Goal: Information Seeking & Learning: Learn about a topic

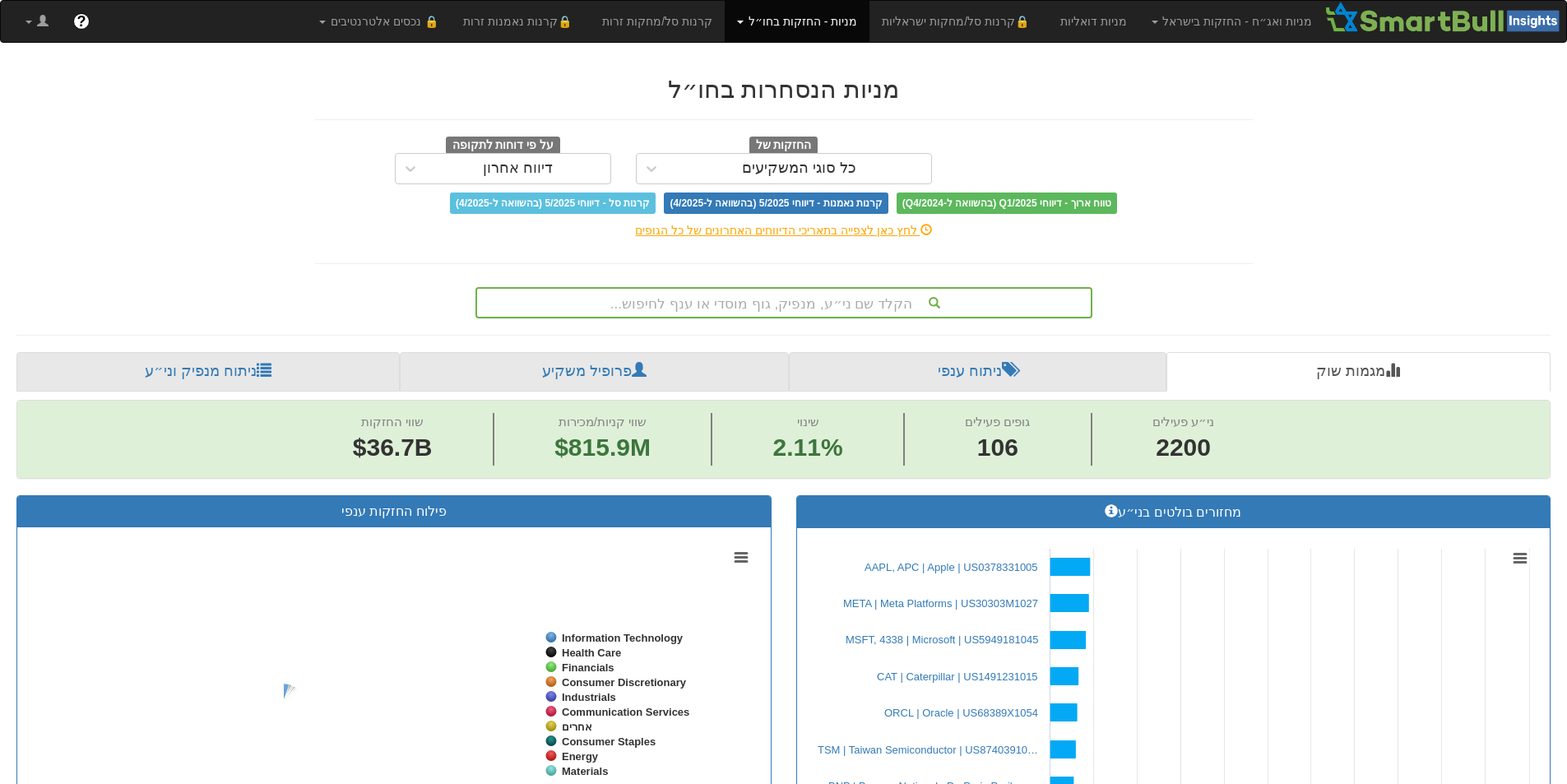
click at [675, 298] on div "הקלד שם ני״ע, מנפיק, גוף מוסדי או ענף לחיפוש..." at bounding box center [784, 302] width 614 height 28
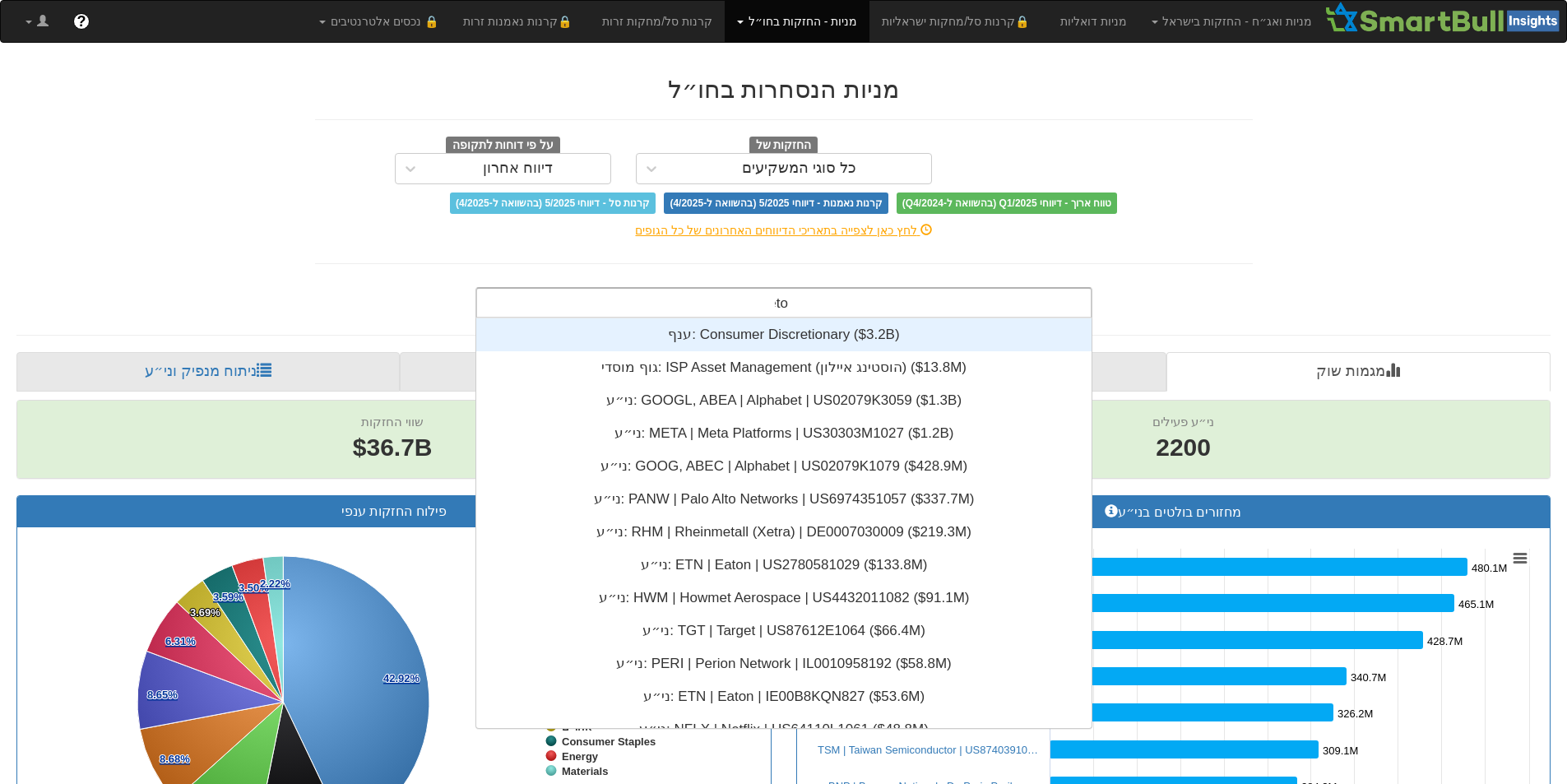
scroll to position [66, 0]
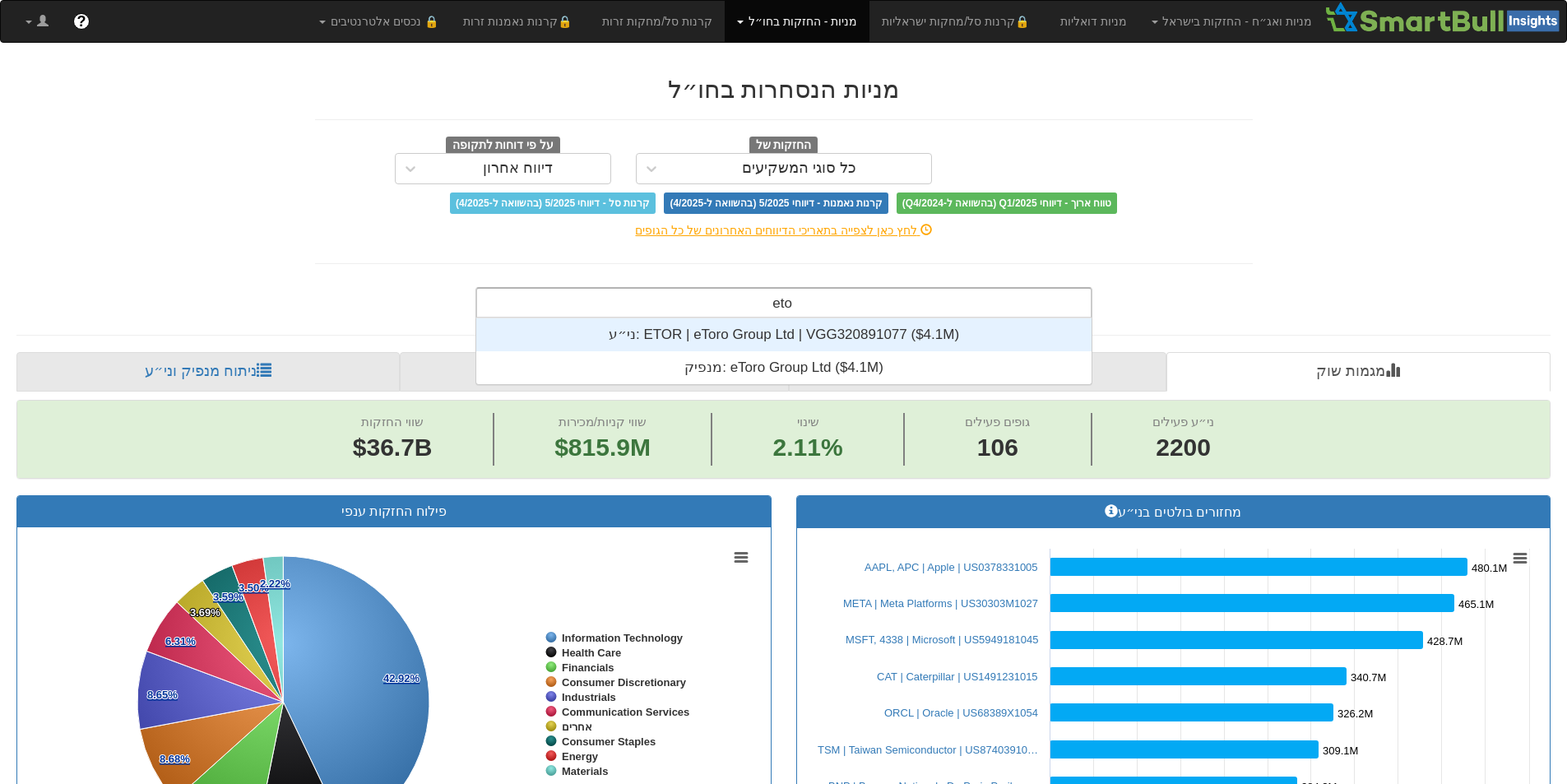
type input "etor"
click at [741, 329] on div "ני״ע: ‎ETOR | eToro Group Ltd | VGG320891077 ‎($4.1M)‏" at bounding box center [784, 334] width 616 height 33
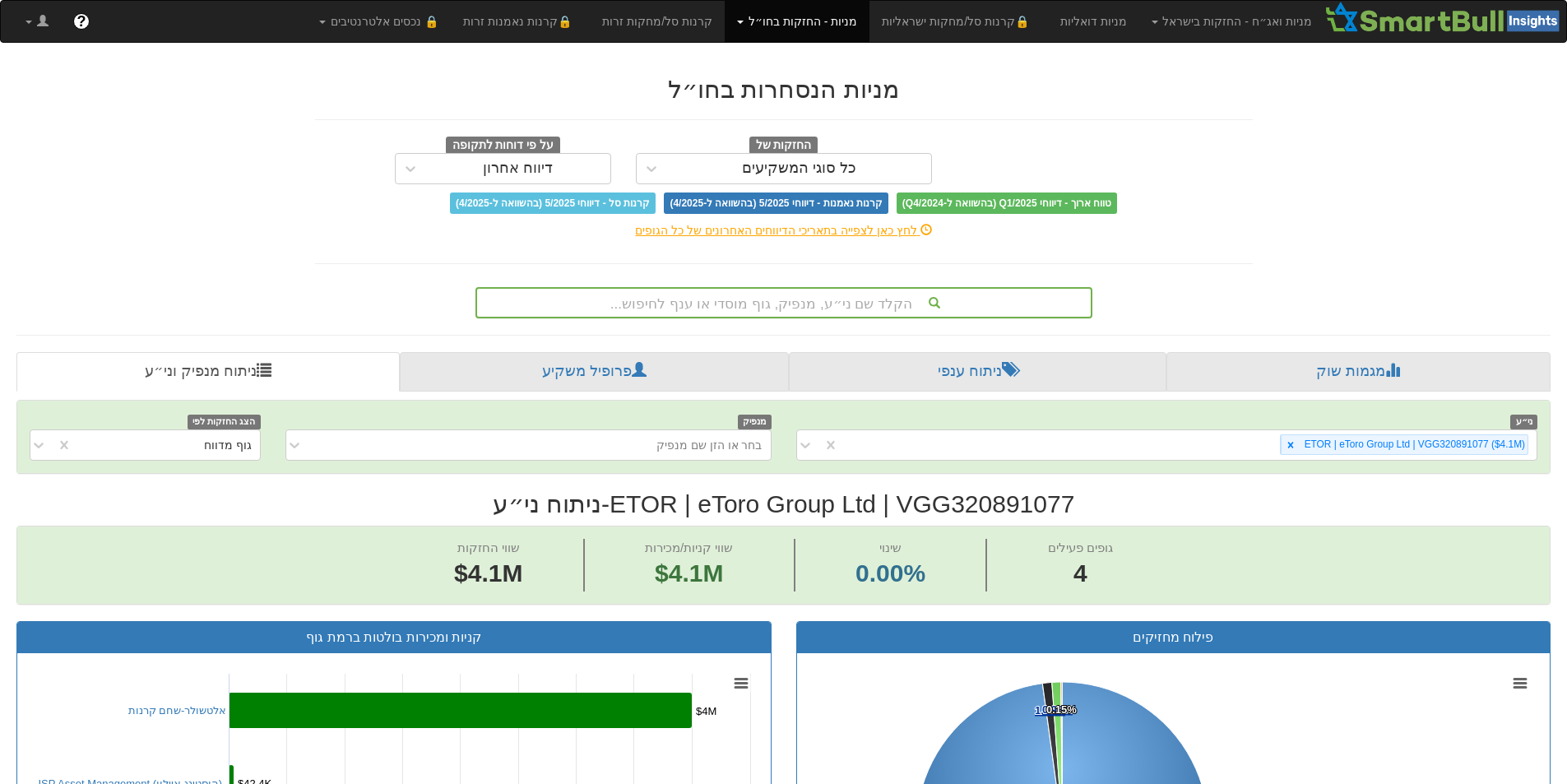
click at [763, 306] on div "הקלד שם ני״ע, מנפיק, גוף מוסדי או ענף לחיפוש..." at bounding box center [784, 302] width 614 height 28
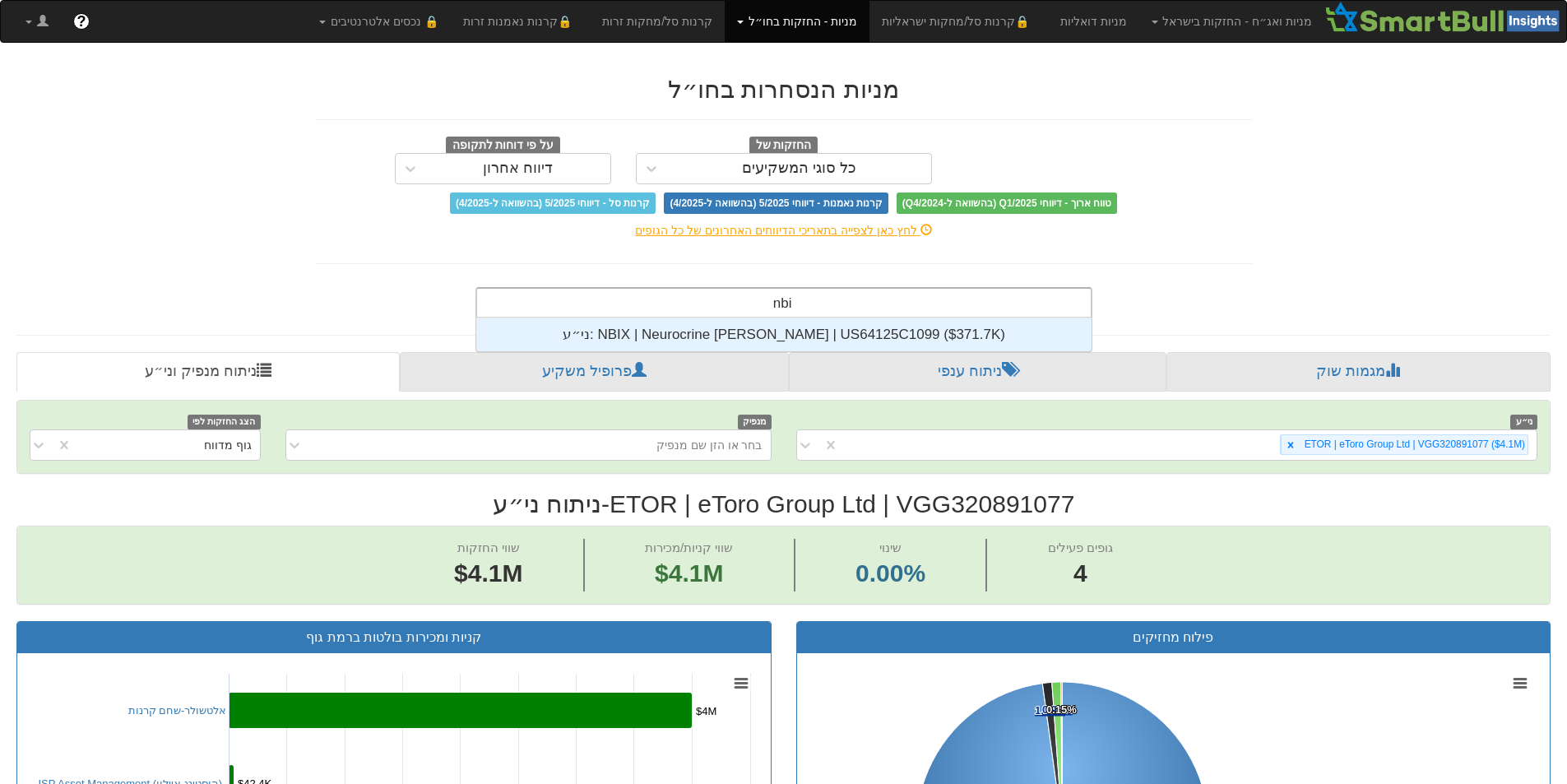
scroll to position [33, 0]
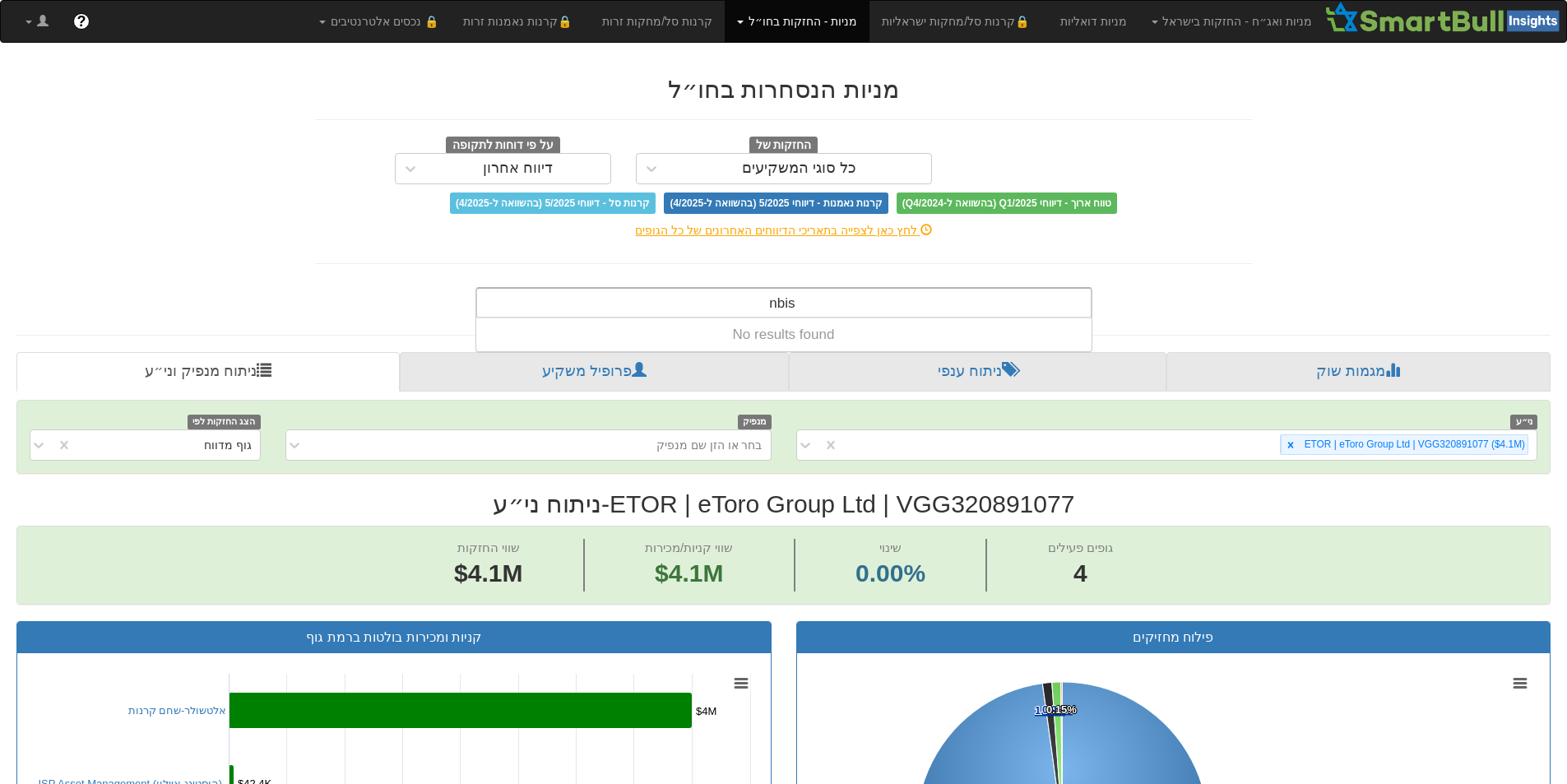
type input "nbi"
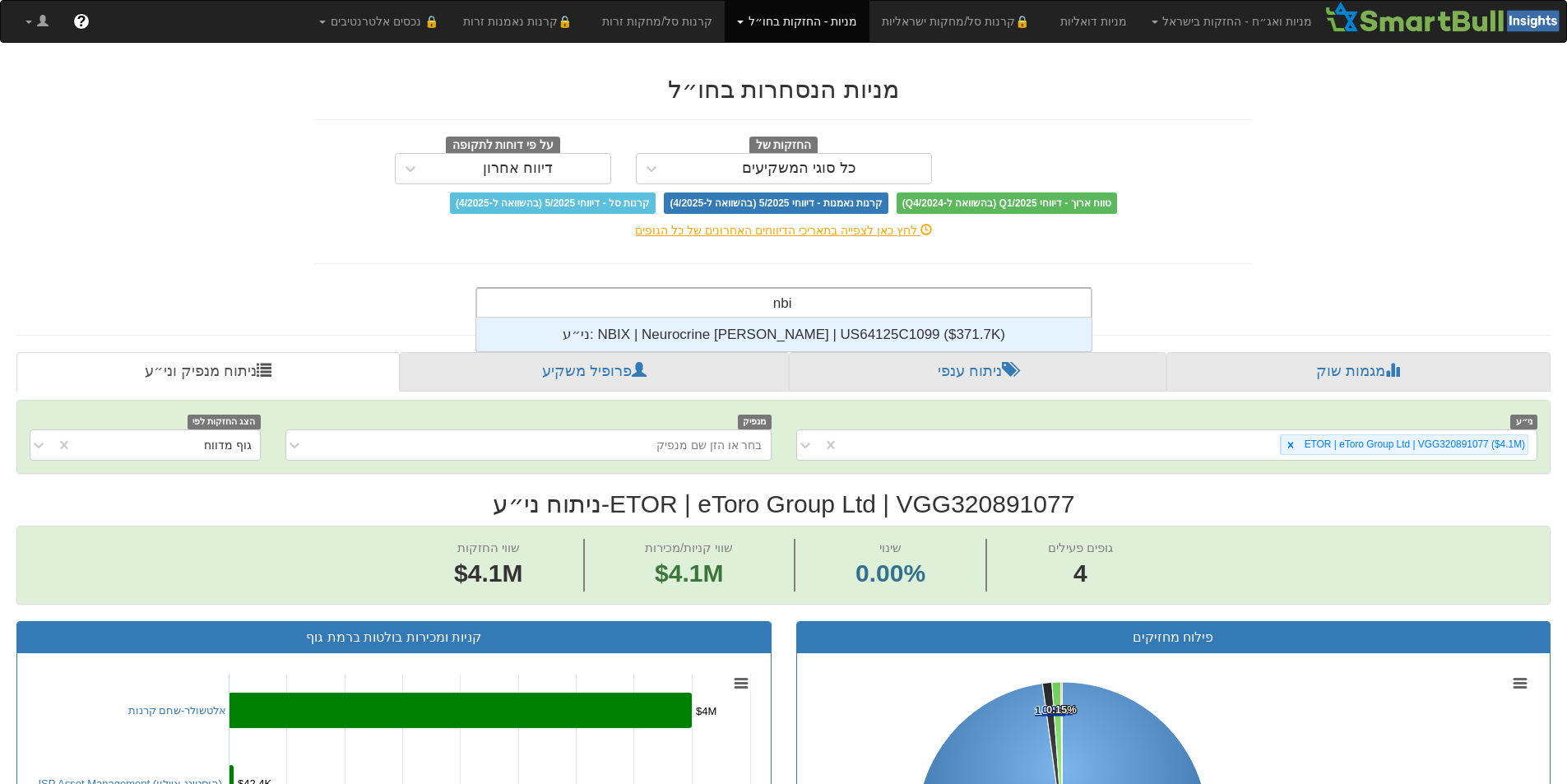
click at [807, 332] on div "ני״ע: ‎NBIX | Neurocrine [PERSON_NAME] | US64125C1099 ‎($371.7K)‏" at bounding box center [784, 334] width 616 height 33
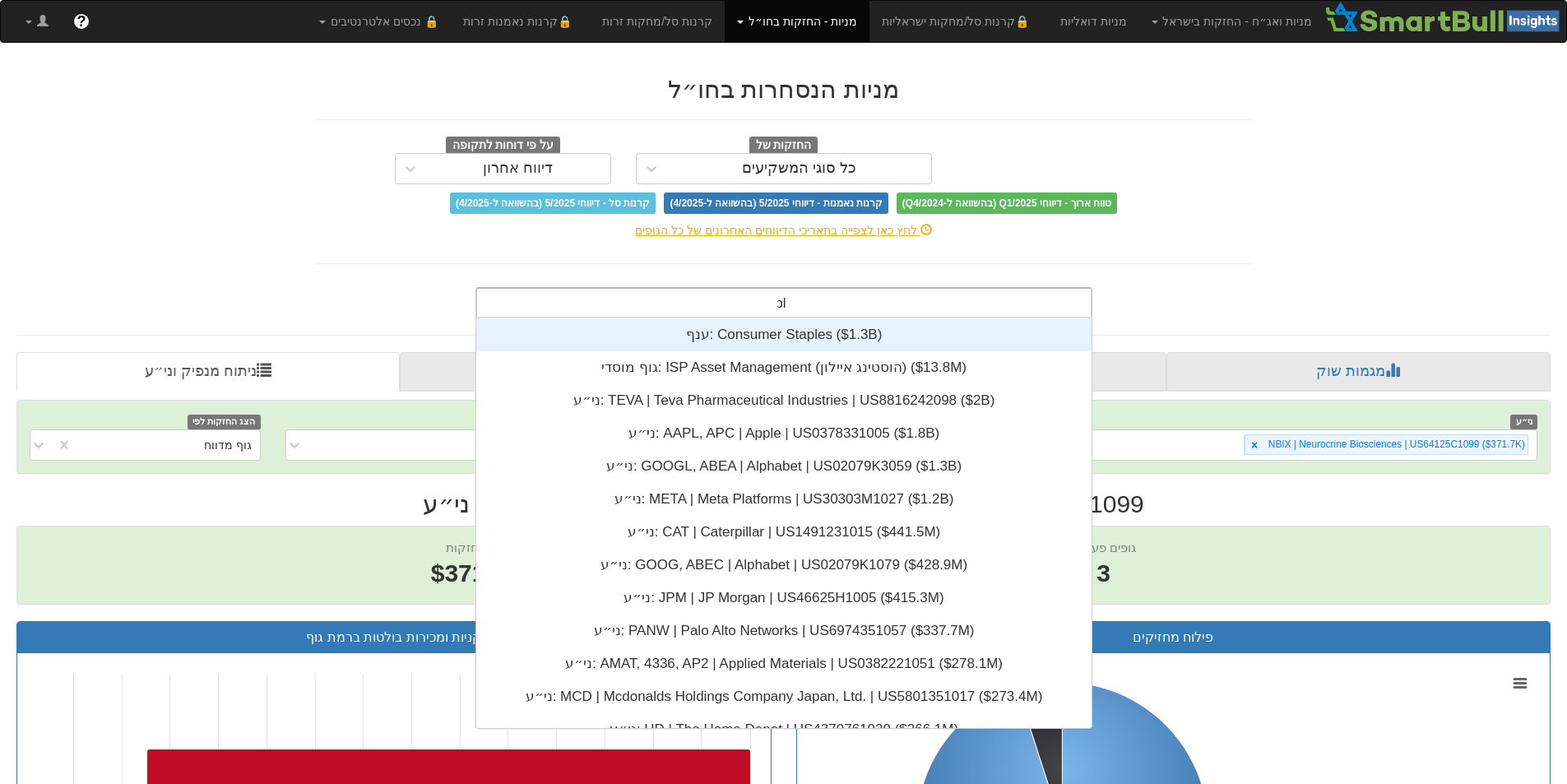
scroll to position [13, 0]
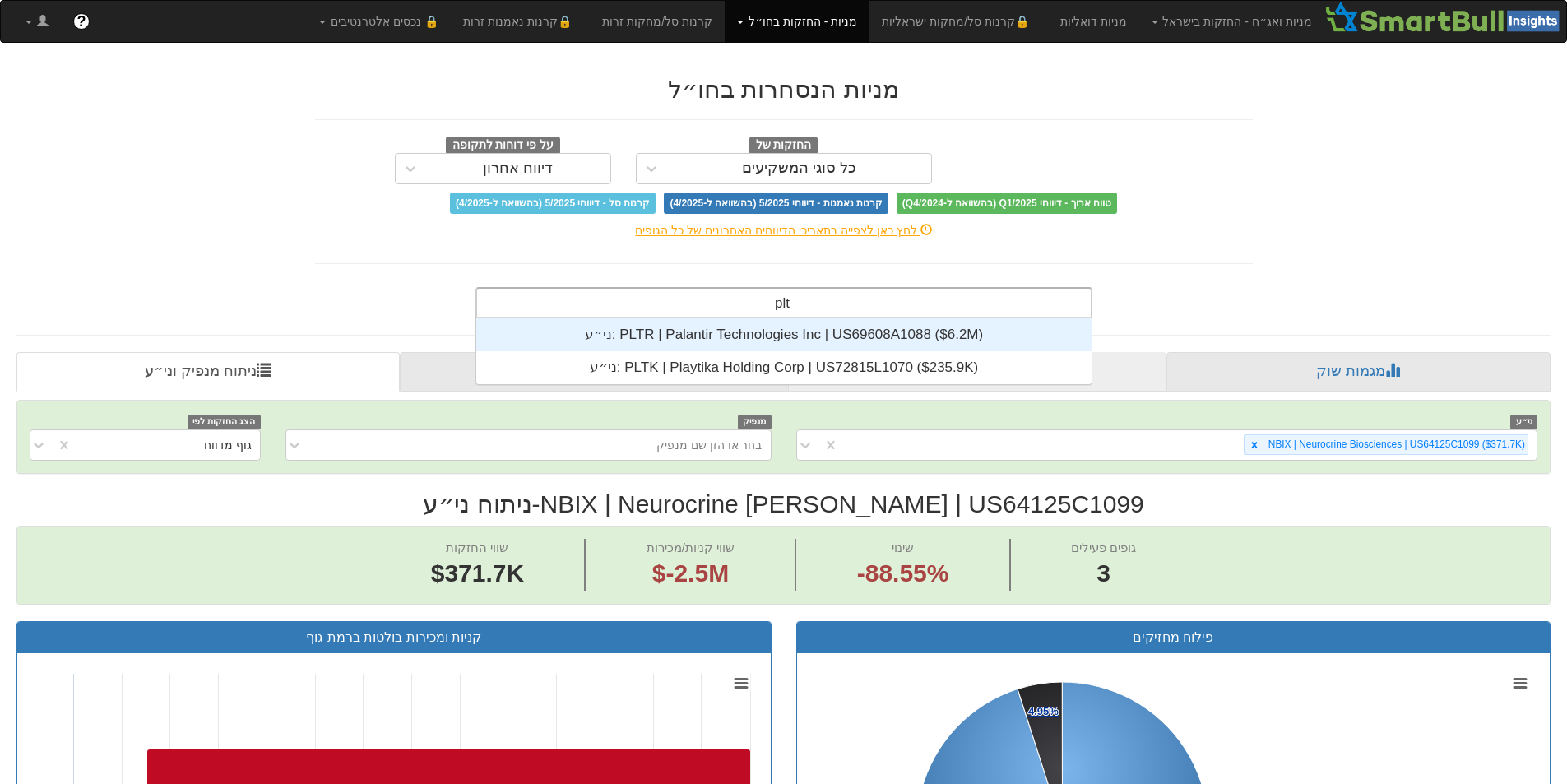
type input "pltr"
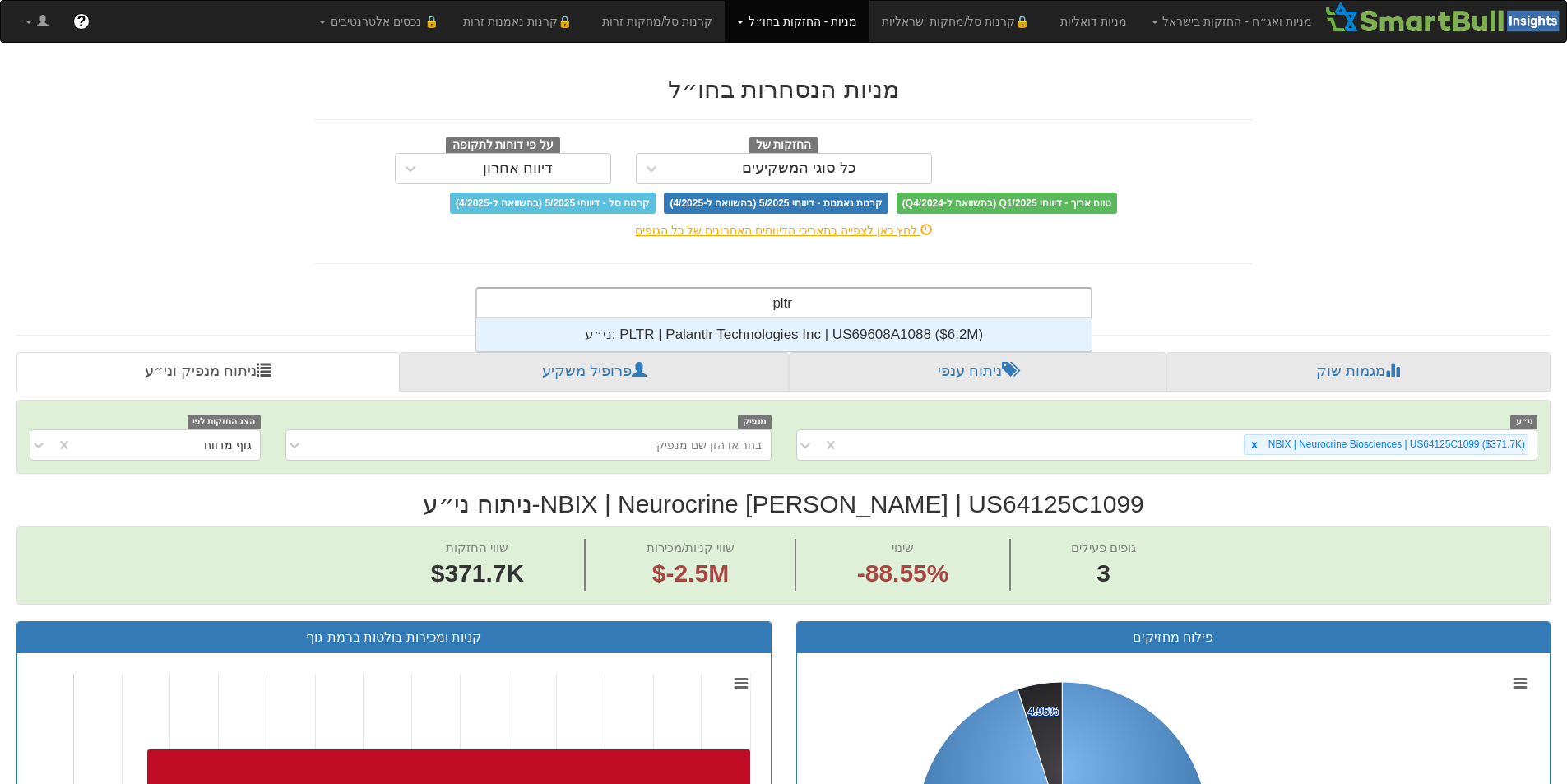
click at [771, 341] on div "ני״ע: ‎PLTR | Palantir Technologies Inc | US69608A1088 ‎($6.2M)‏" at bounding box center [784, 334] width 616 height 33
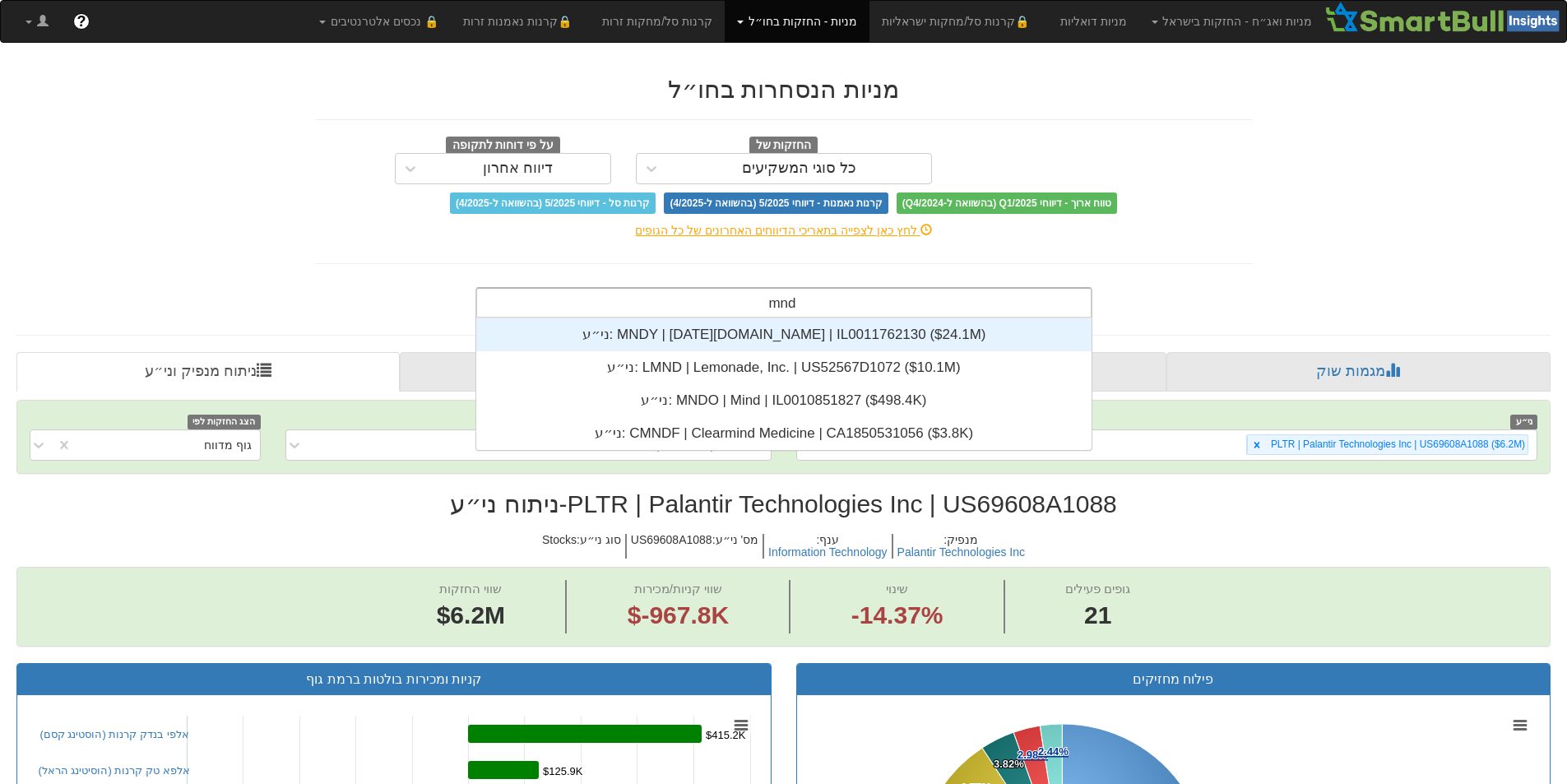
type input "mndy"
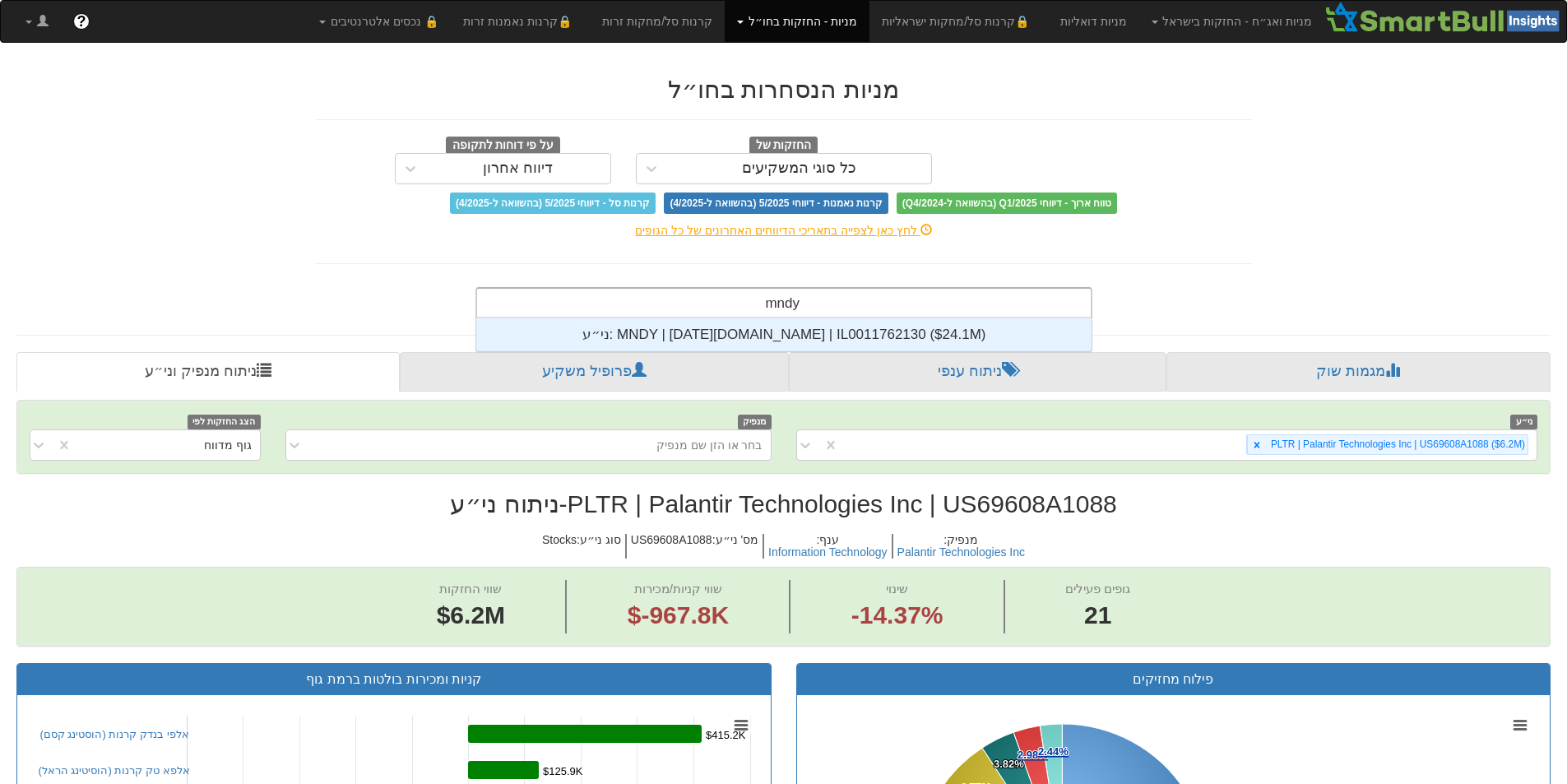
scroll to position [33, 0]
click at [691, 323] on div "ני״ע: ‎MNDY | [DATE][DOMAIN_NAME] | IL0011762130 ‎($24.1M)‏" at bounding box center [784, 334] width 616 height 33
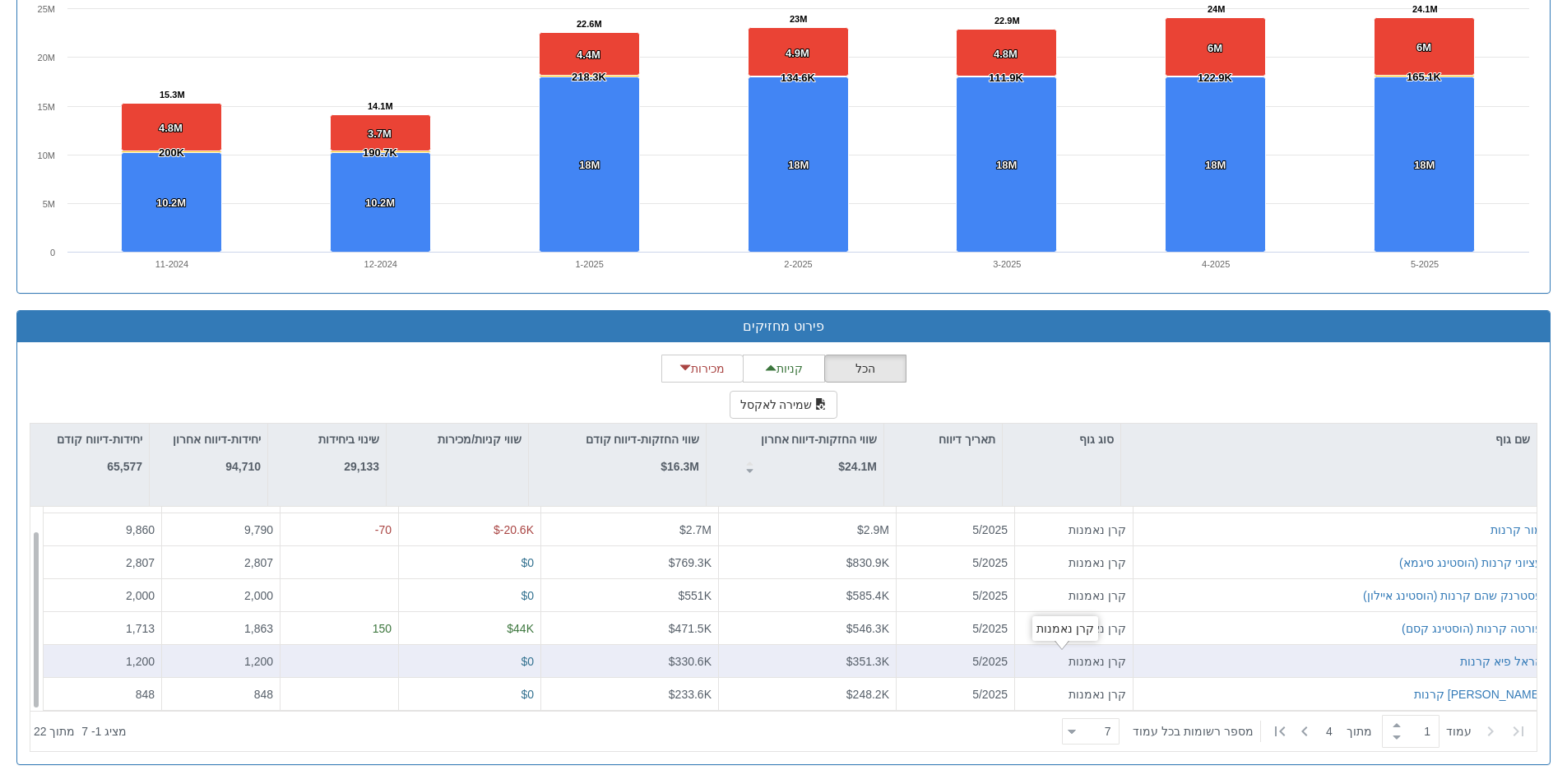
scroll to position [1161, 0]
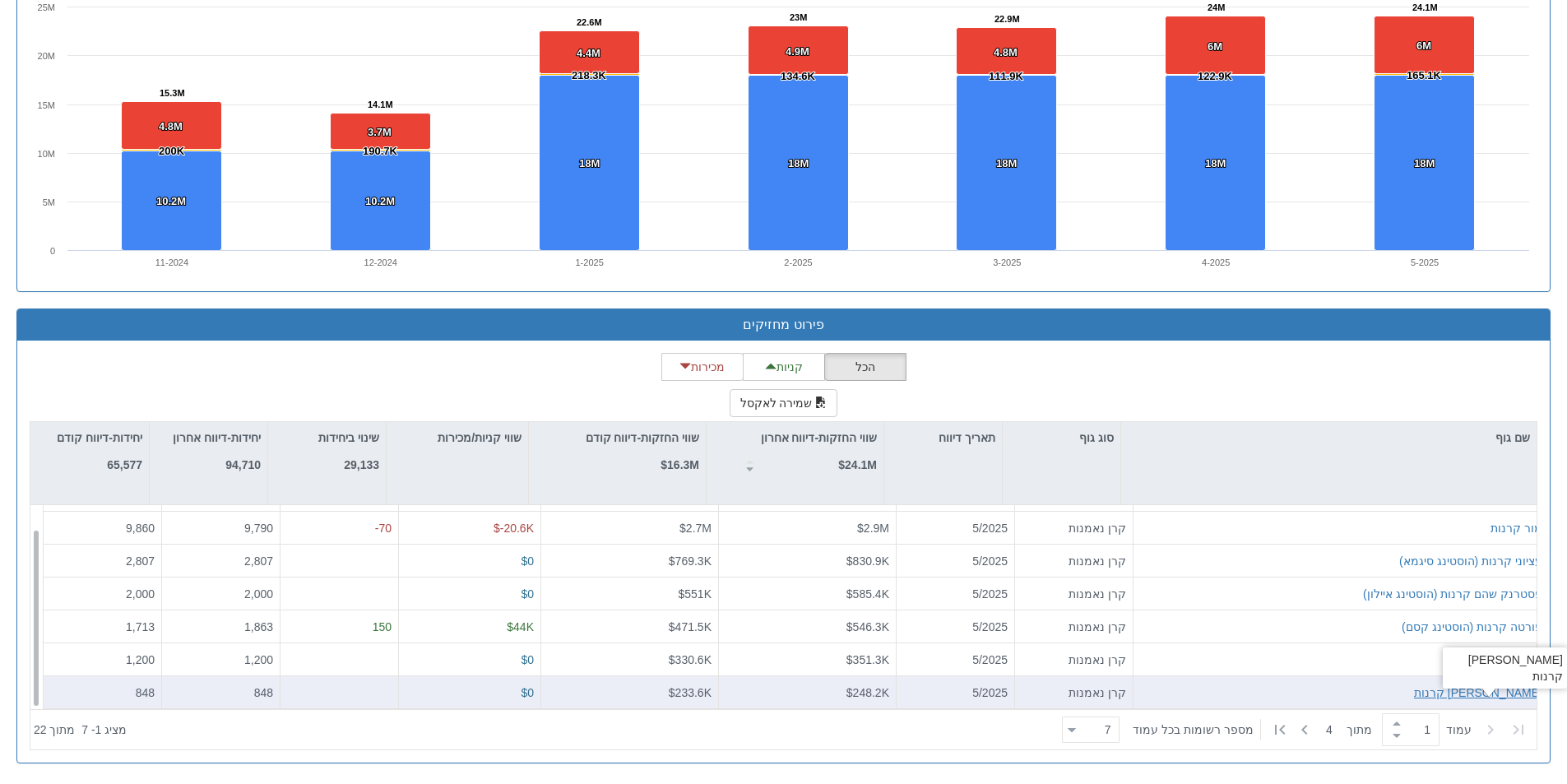
click at [1473, 692] on div "[PERSON_NAME] קרנות" at bounding box center [1478, 693] width 128 height 17
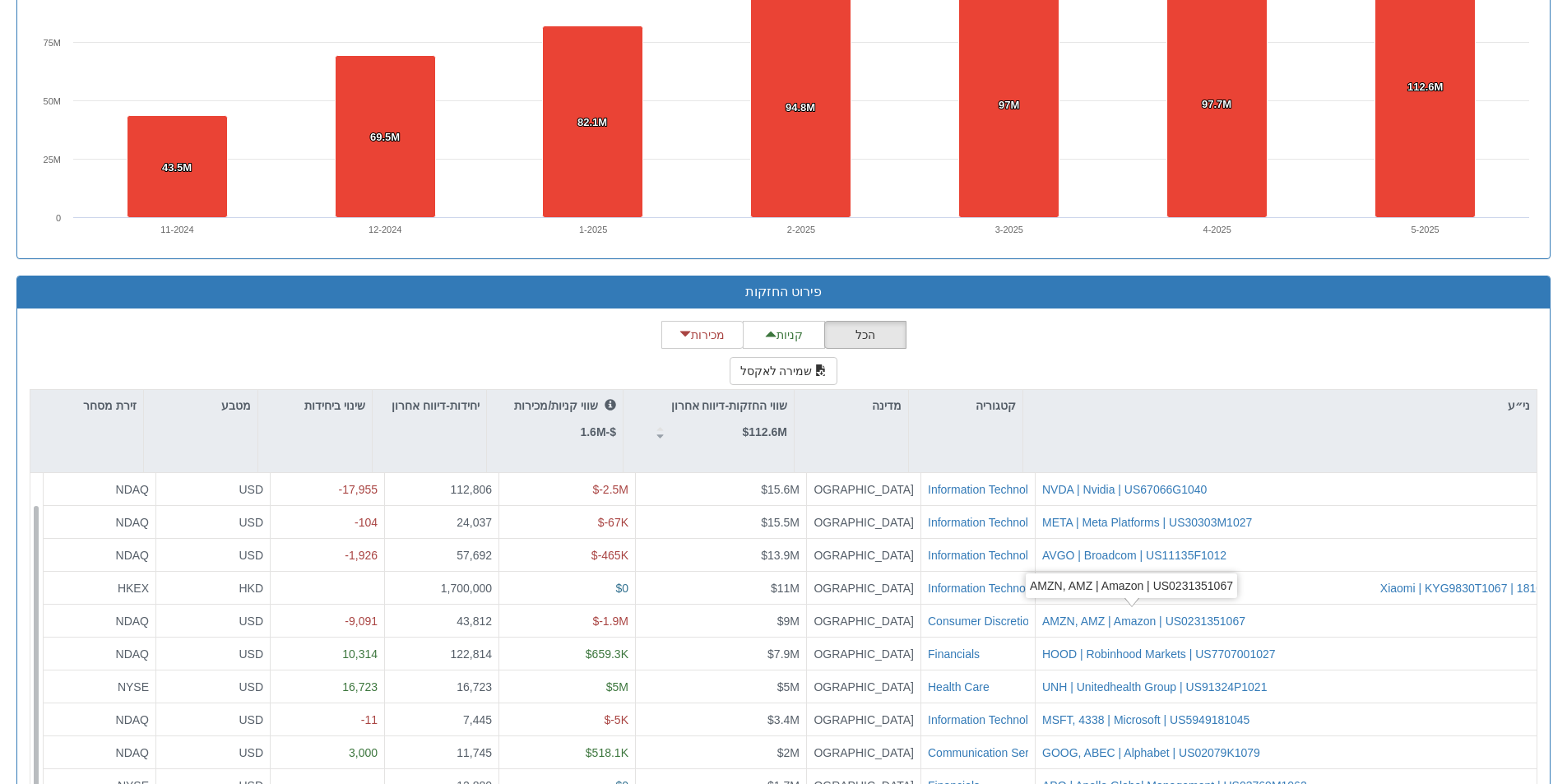
scroll to position [21, 0]
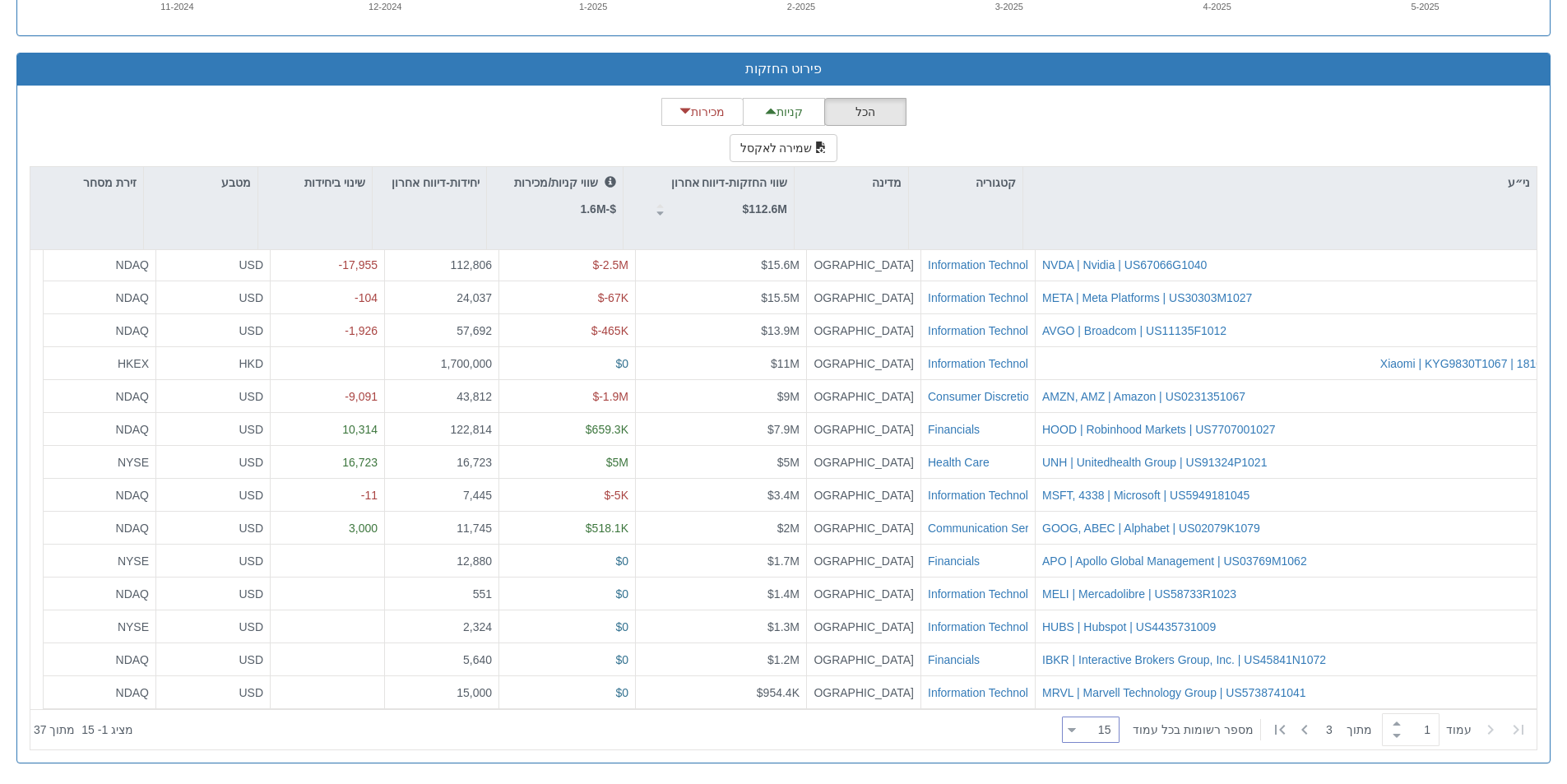
click at [1090, 731] on div "15 15" at bounding box center [1097, 730] width 43 height 23
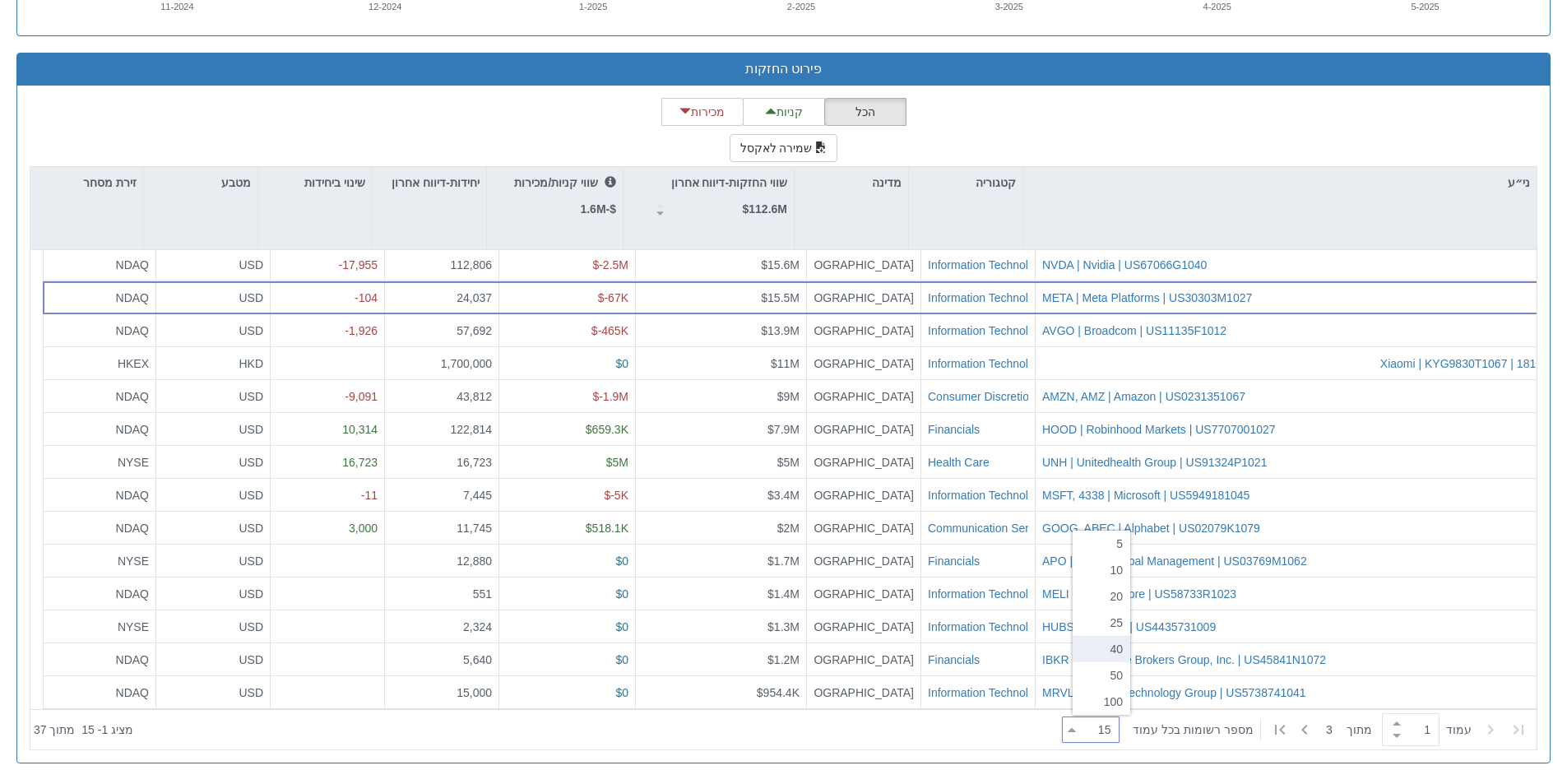
click at [1109, 648] on div "40" at bounding box center [1102, 649] width 58 height 27
type input "40"
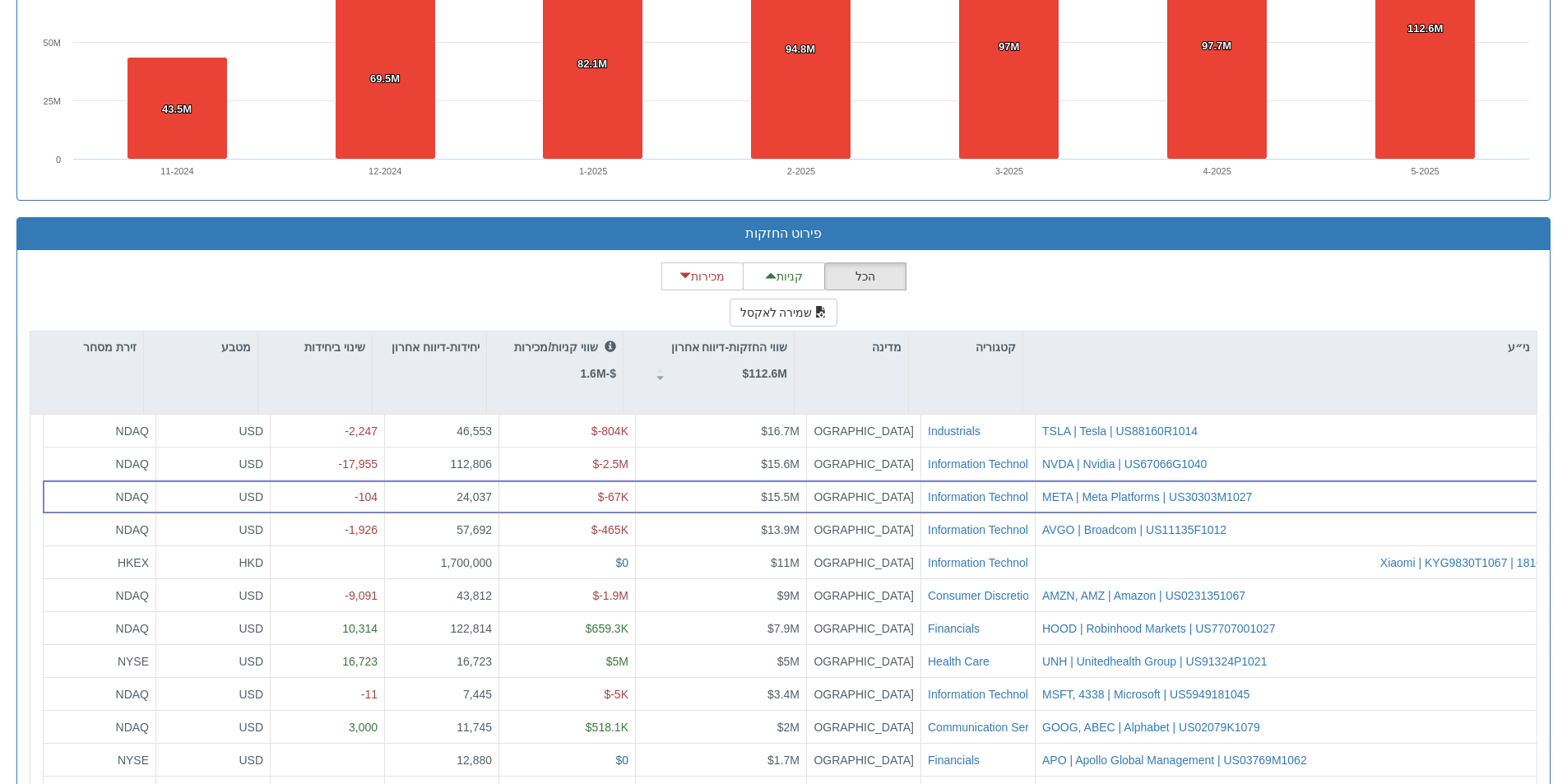
scroll to position [717, 0]
